Goal: Communication & Community: Answer question/provide support

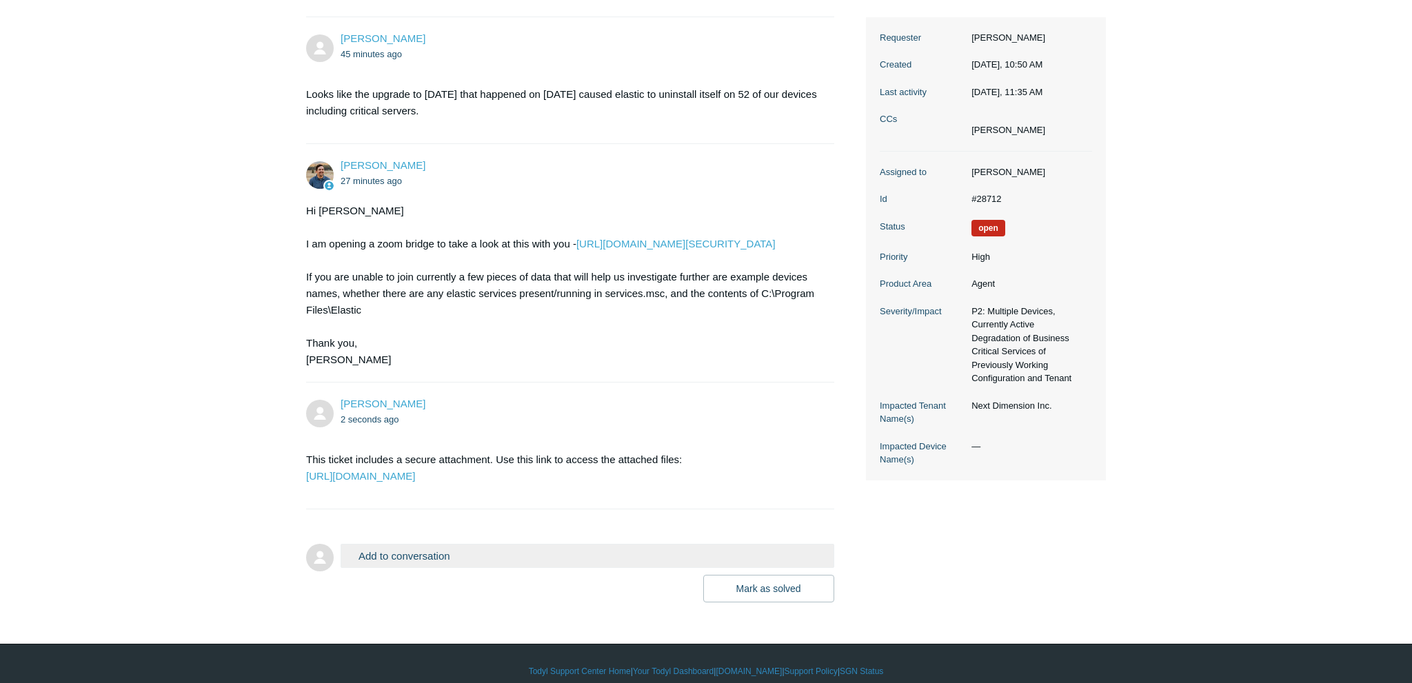
scroll to position [246, 0]
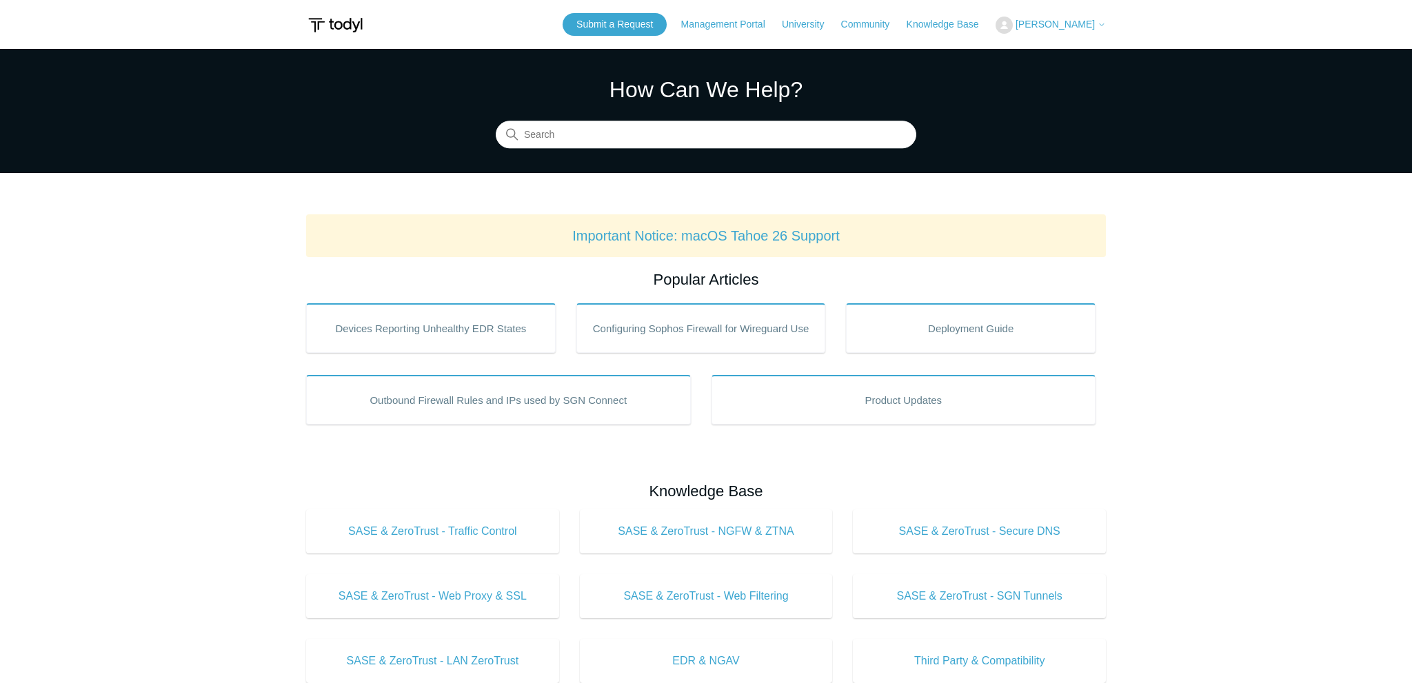
click at [1046, 28] on span "[PERSON_NAME]" at bounding box center [1055, 24] width 79 height 11
click at [1068, 44] on link "My Support Requests" at bounding box center [1064, 54] width 134 height 24
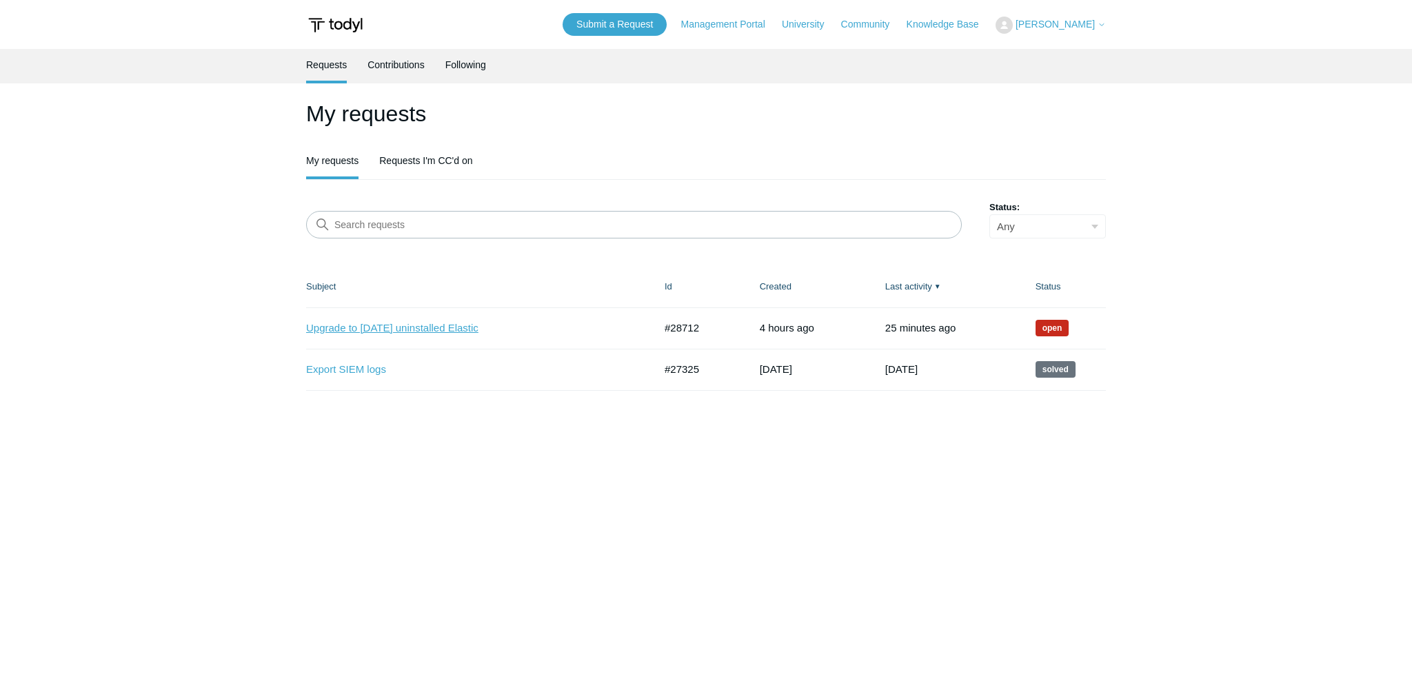
click at [377, 332] on link "Upgrade to 5.6.22 uninstalled Elastic" at bounding box center [470, 329] width 328 height 16
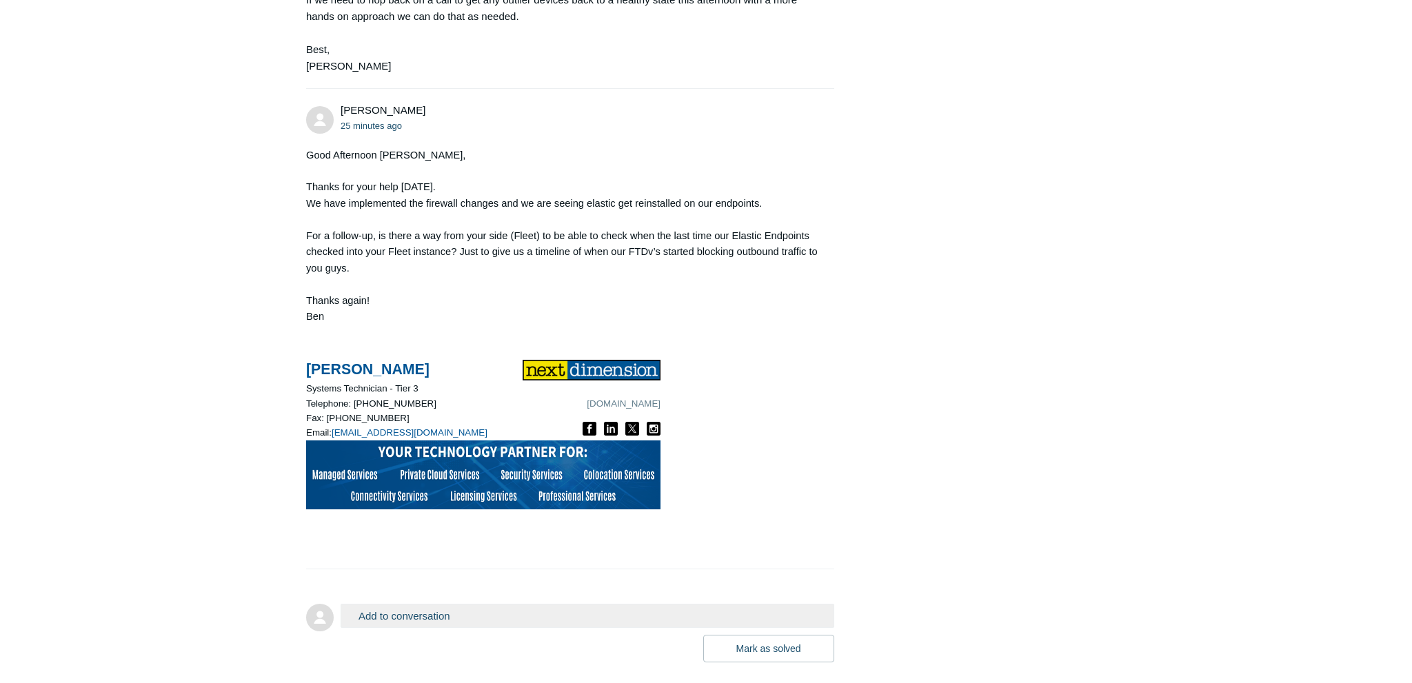
scroll to position [1092, 0]
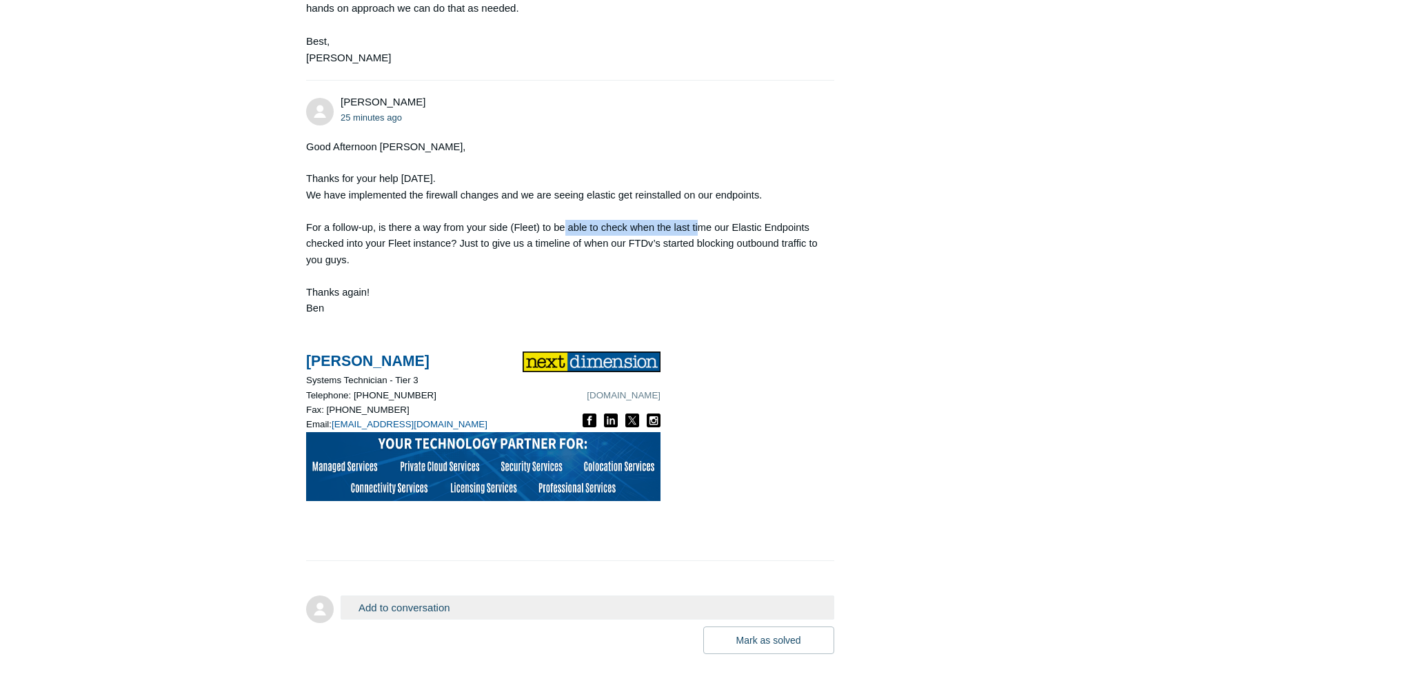
drag, startPoint x: 564, startPoint y: 297, endPoint x: 700, endPoint y: 294, distance: 135.9
click at [700, 268] on p "For a follow-up, is there a way from your side (Fleet) to be able to check when…" at bounding box center [563, 244] width 514 height 48
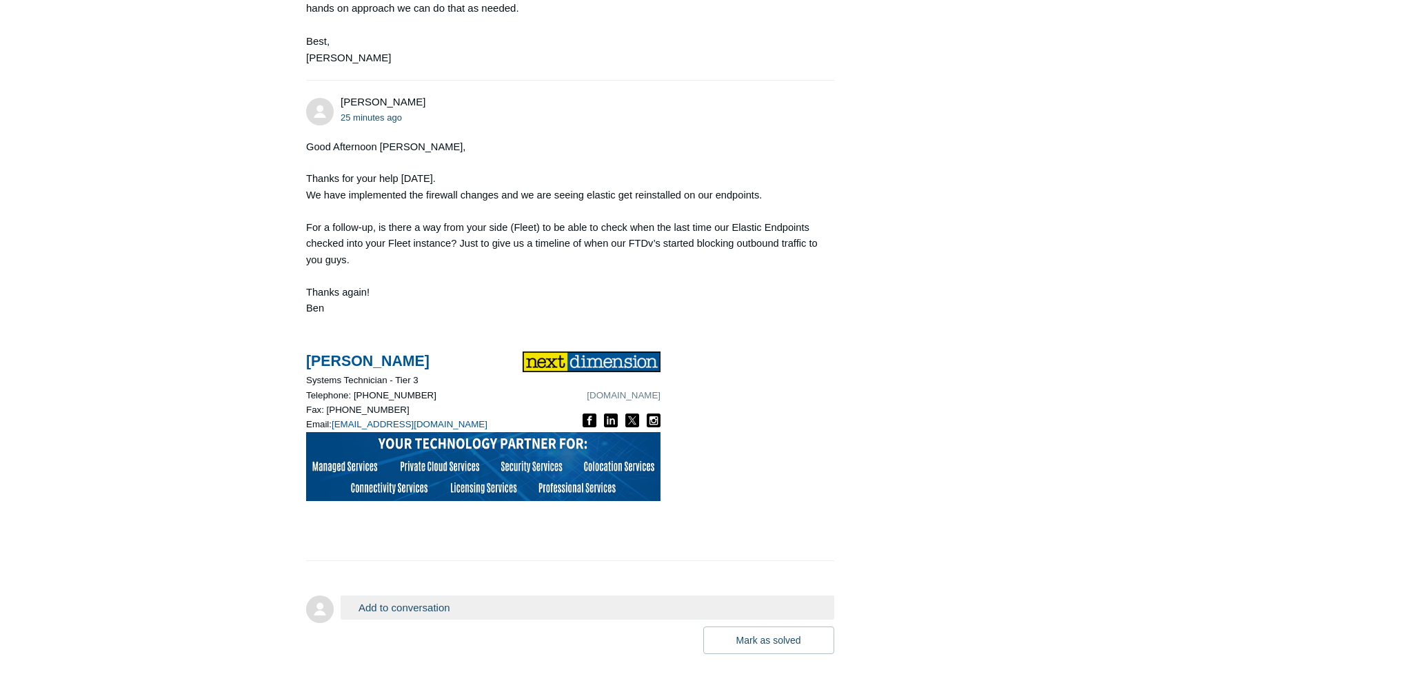
click at [708, 268] on p "For a follow-up, is there a way from your side (Fleet) to be able to check when…" at bounding box center [563, 244] width 514 height 48
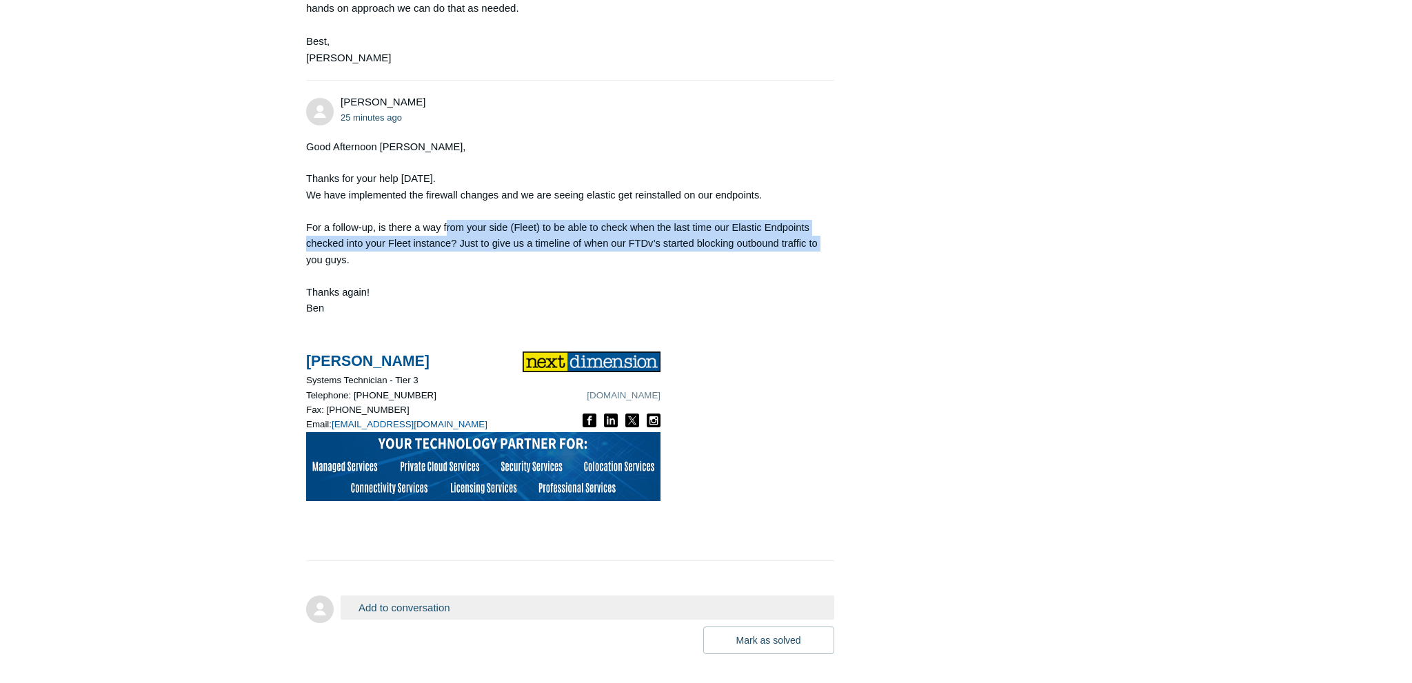
drag, startPoint x: 832, startPoint y: 313, endPoint x: 448, endPoint y: 303, distance: 383.6
click at [448, 303] on div "Ben Gagne 25 minutes ago Good Afternoon Spencer, Thanks for your help today. We…" at bounding box center [570, 320] width 528 height 452
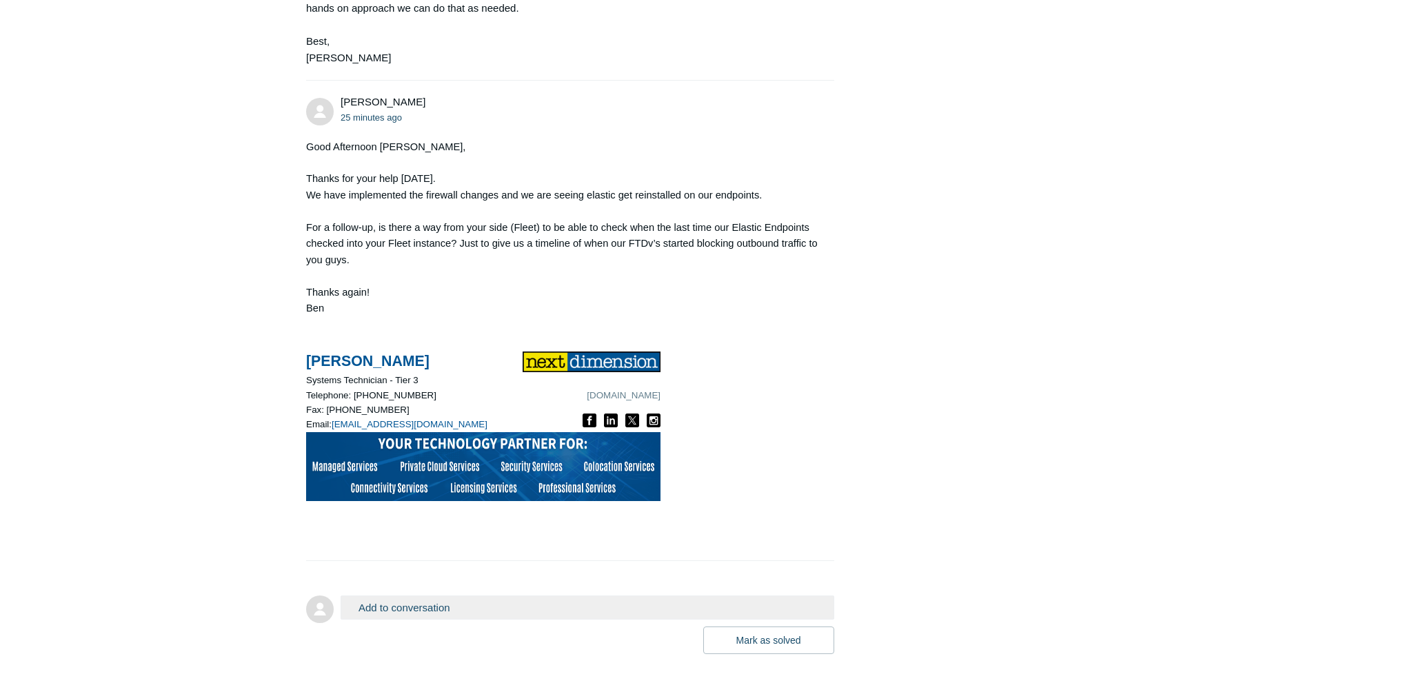
click at [448, 268] on p "For a follow-up, is there a way from your side (Fleet) to be able to check when…" at bounding box center [563, 244] width 514 height 48
click at [520, 284] on p at bounding box center [563, 276] width 514 height 16
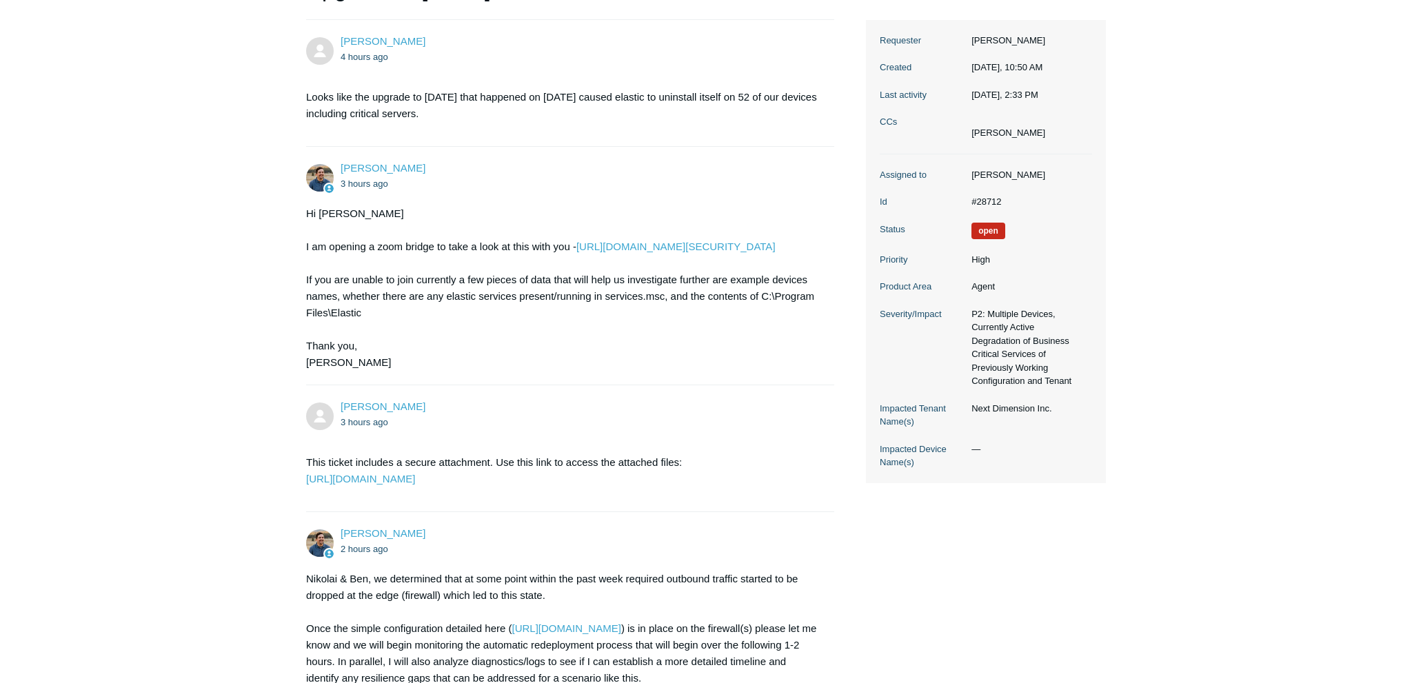
scroll to position [72, 0]
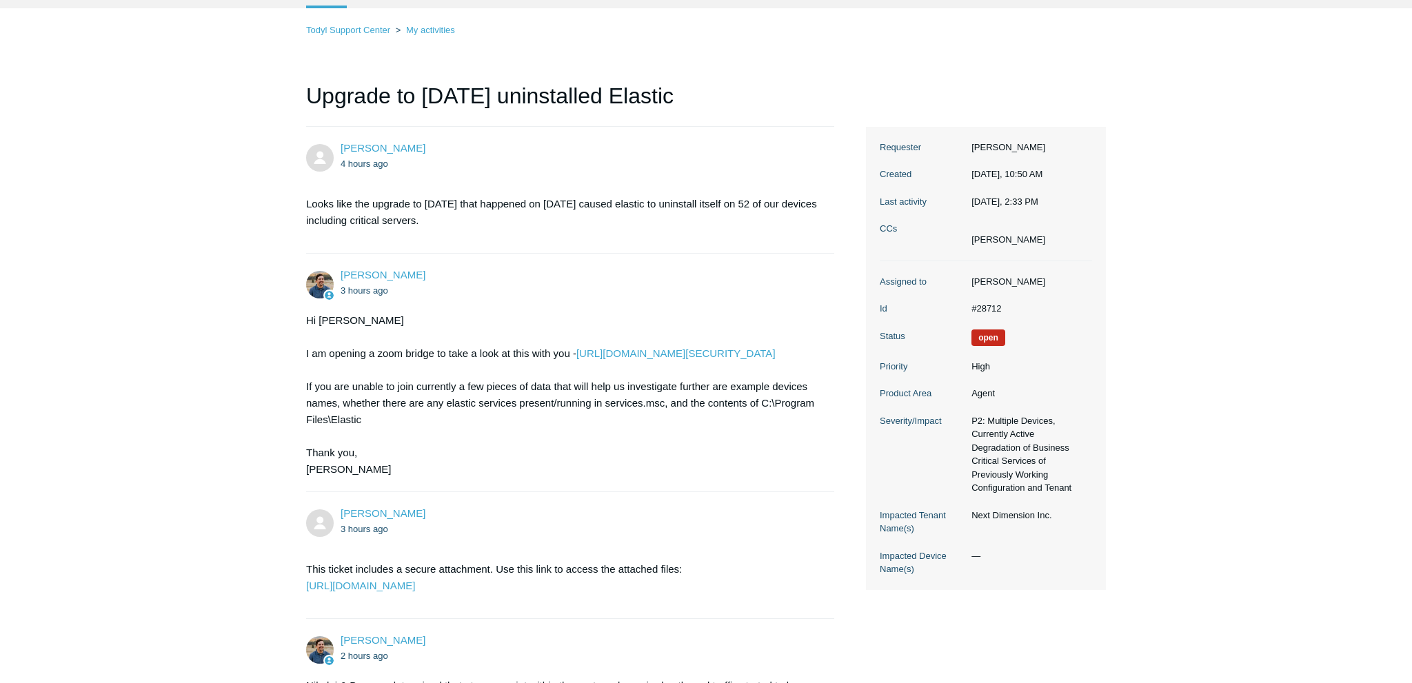
click at [322, 278] on img at bounding box center [320, 285] width 28 height 28
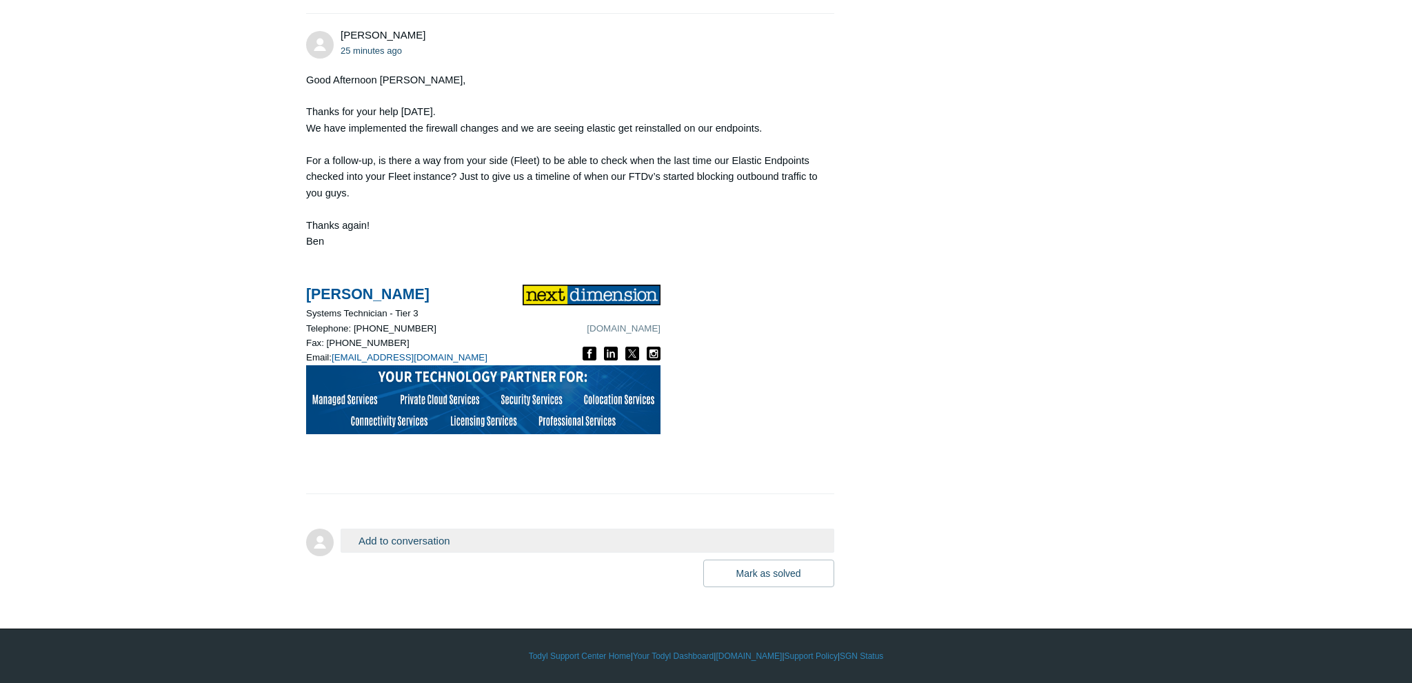
scroll to position [1226, 0]
click at [610, 549] on button "Add to conversation" at bounding box center [588, 541] width 494 height 24
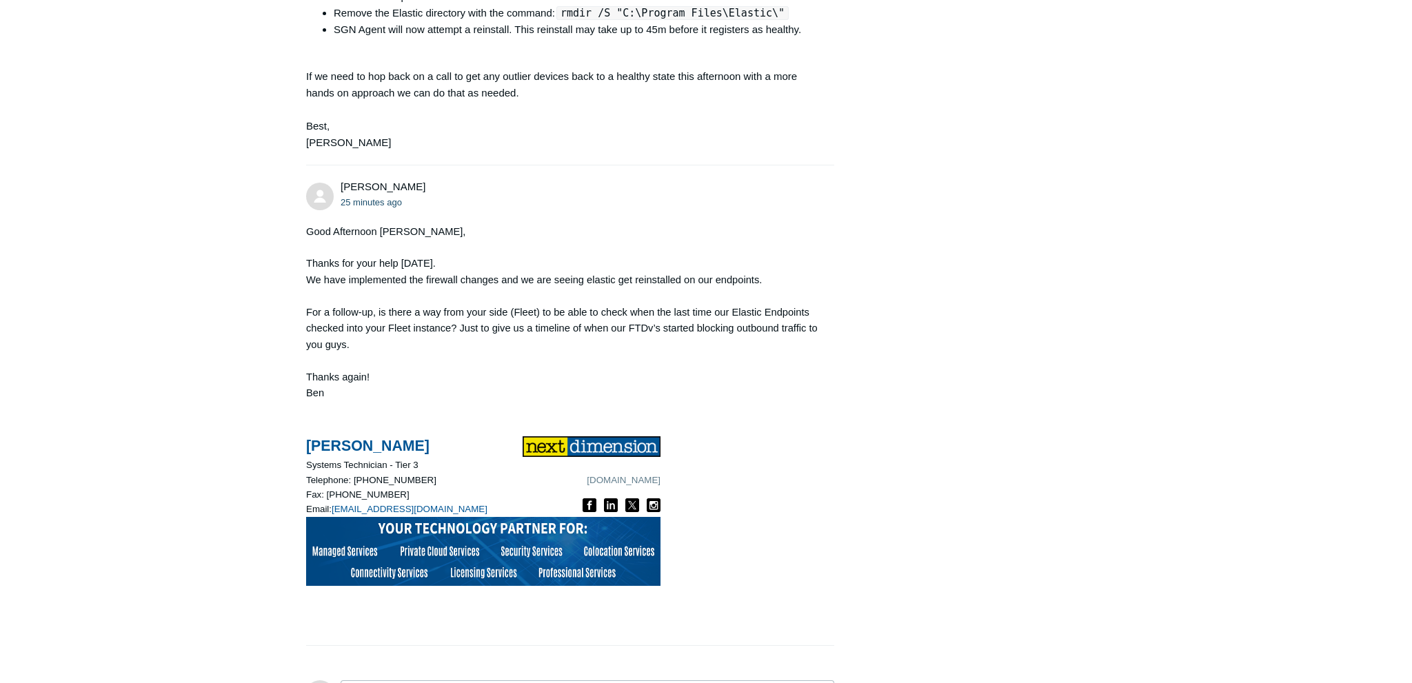
scroll to position [1372, 0]
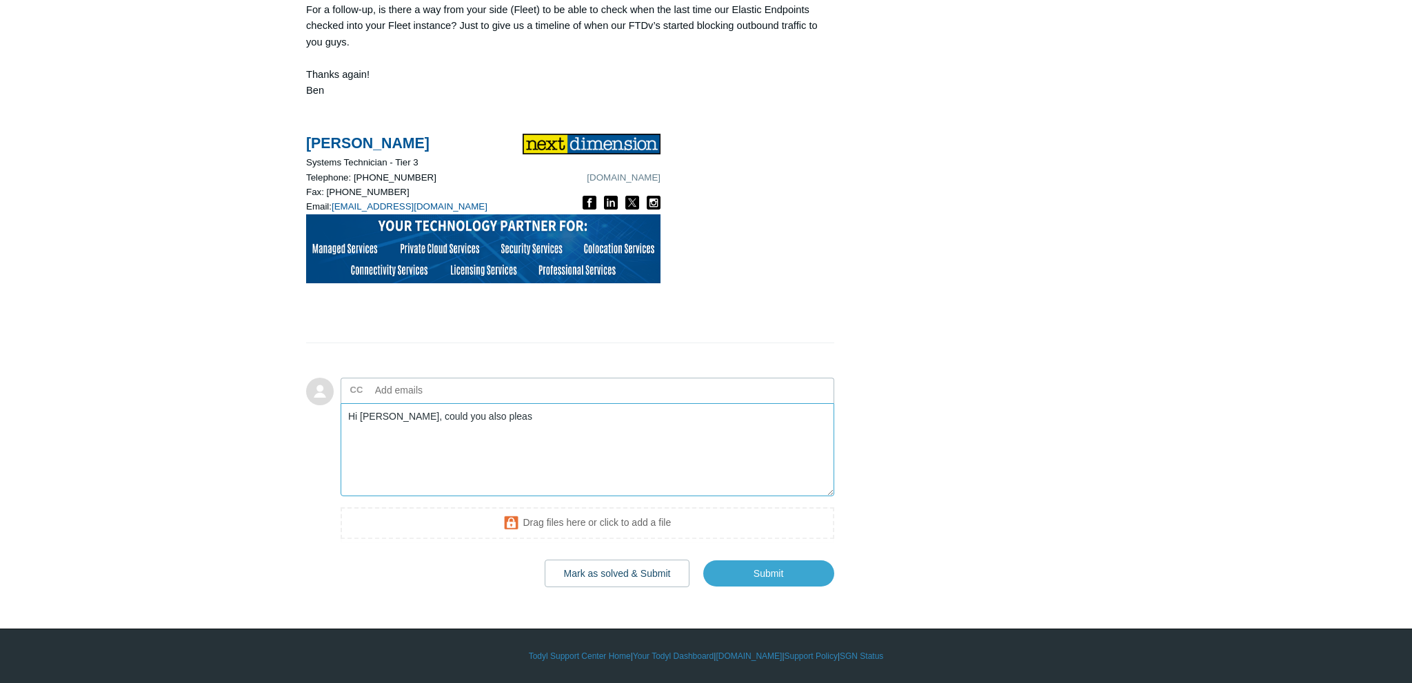
type textarea "Hi Spencer, could you also please"
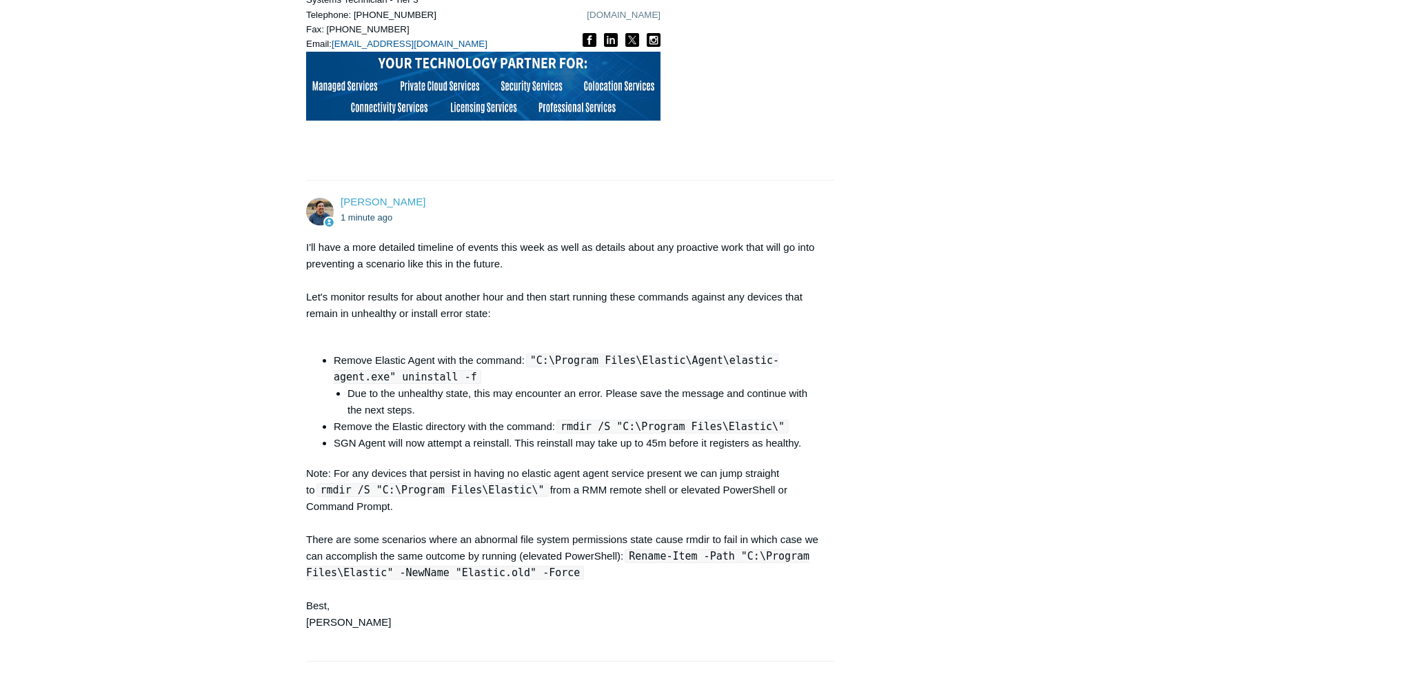
scroll to position [1457, 0]
